Goal: Find specific page/section: Find specific page/section

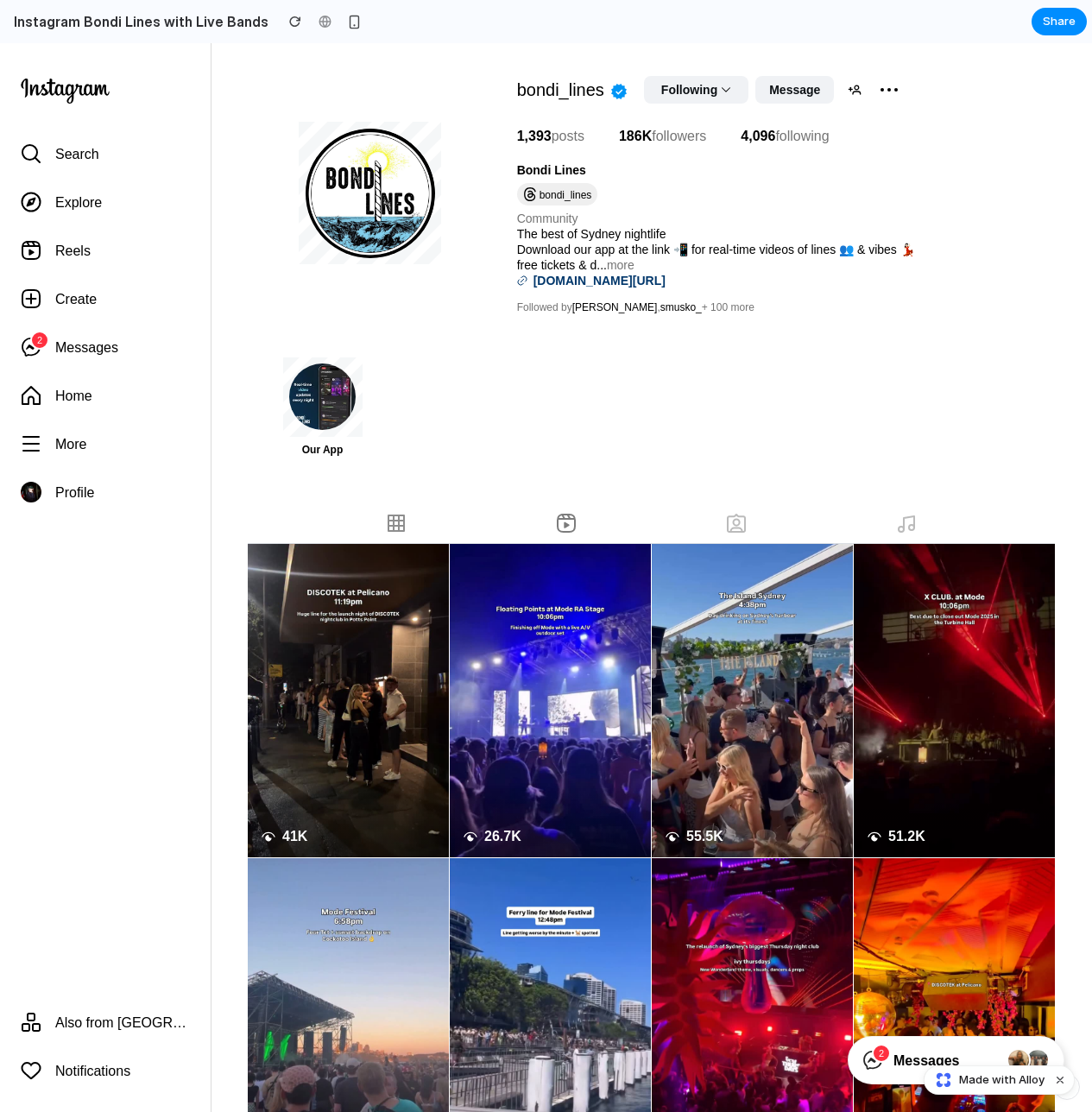
click at [905, 513] on icon at bounding box center [906, 524] width 21 height 21
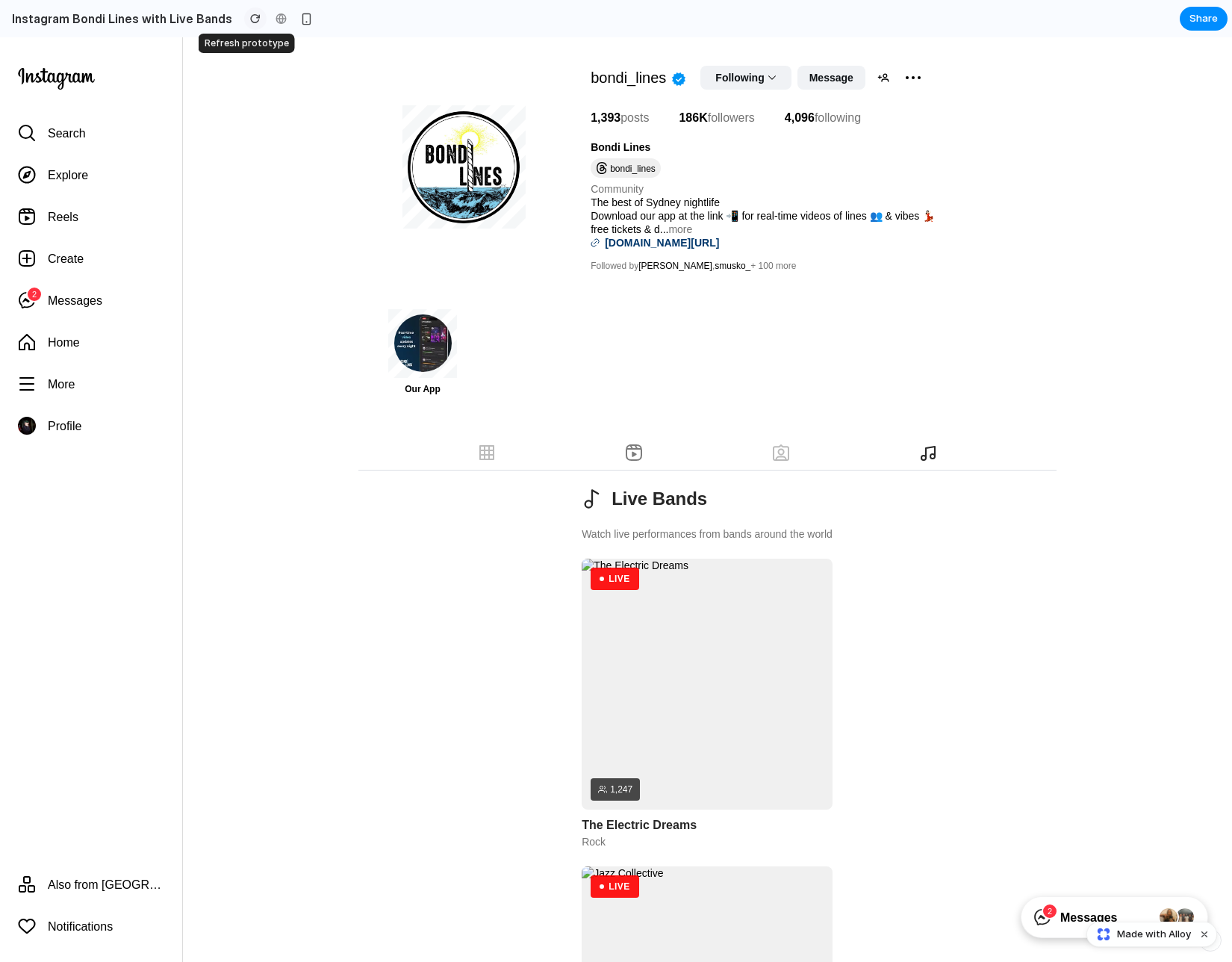
click at [250, 23] on div "button" at bounding box center [255, 19] width 10 height 10
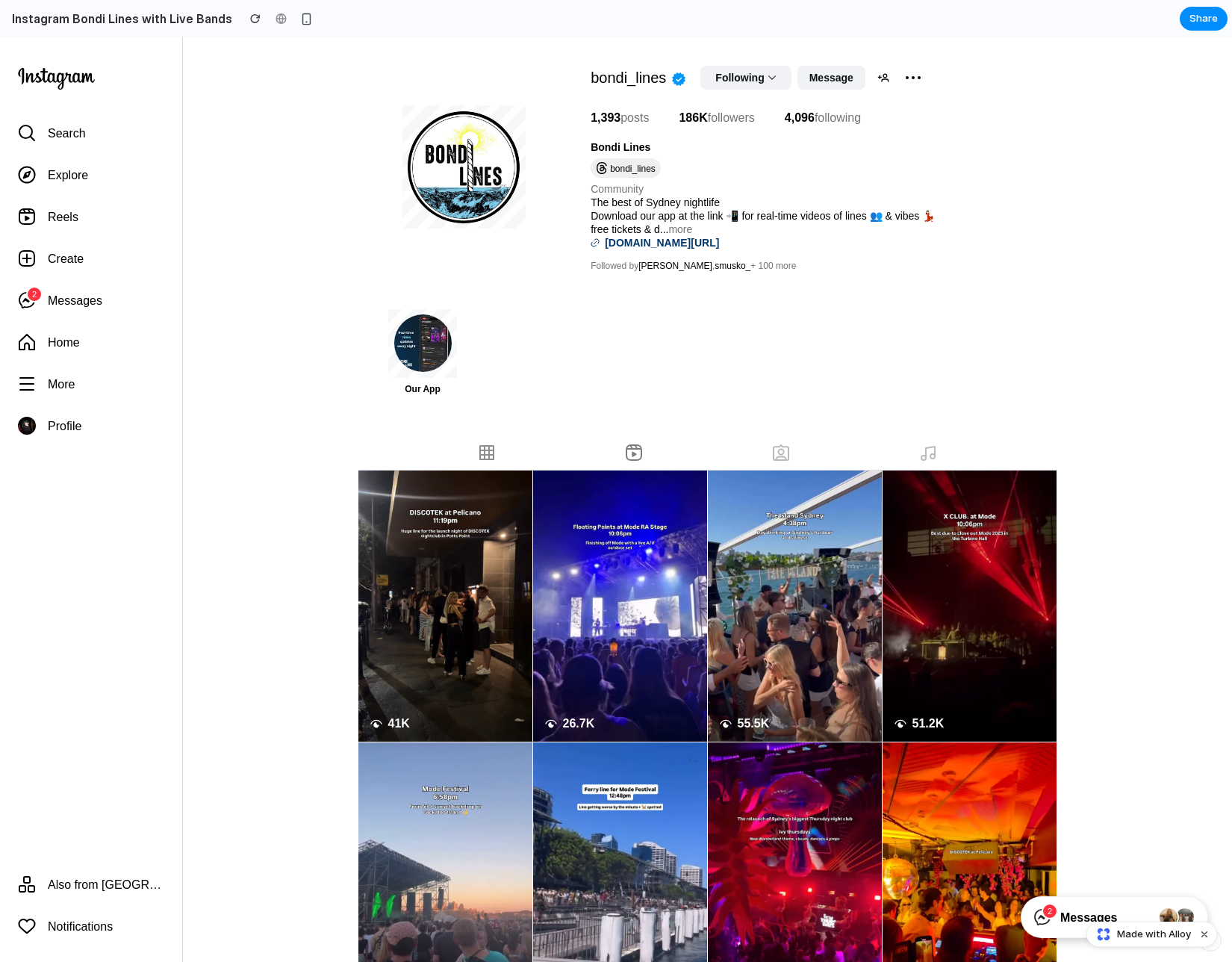
click at [944, 66] on main "bondi_lines Verified Following Down chevron icon Message Similar accounts Optio…" at bounding box center [707, 661] width 1050 height 1247
click at [244, 13] on button "button" at bounding box center [255, 19] width 22 height 22
click at [922, 447] on icon at bounding box center [928, 453] width 18 height 18
